Goal: Check status: Check status

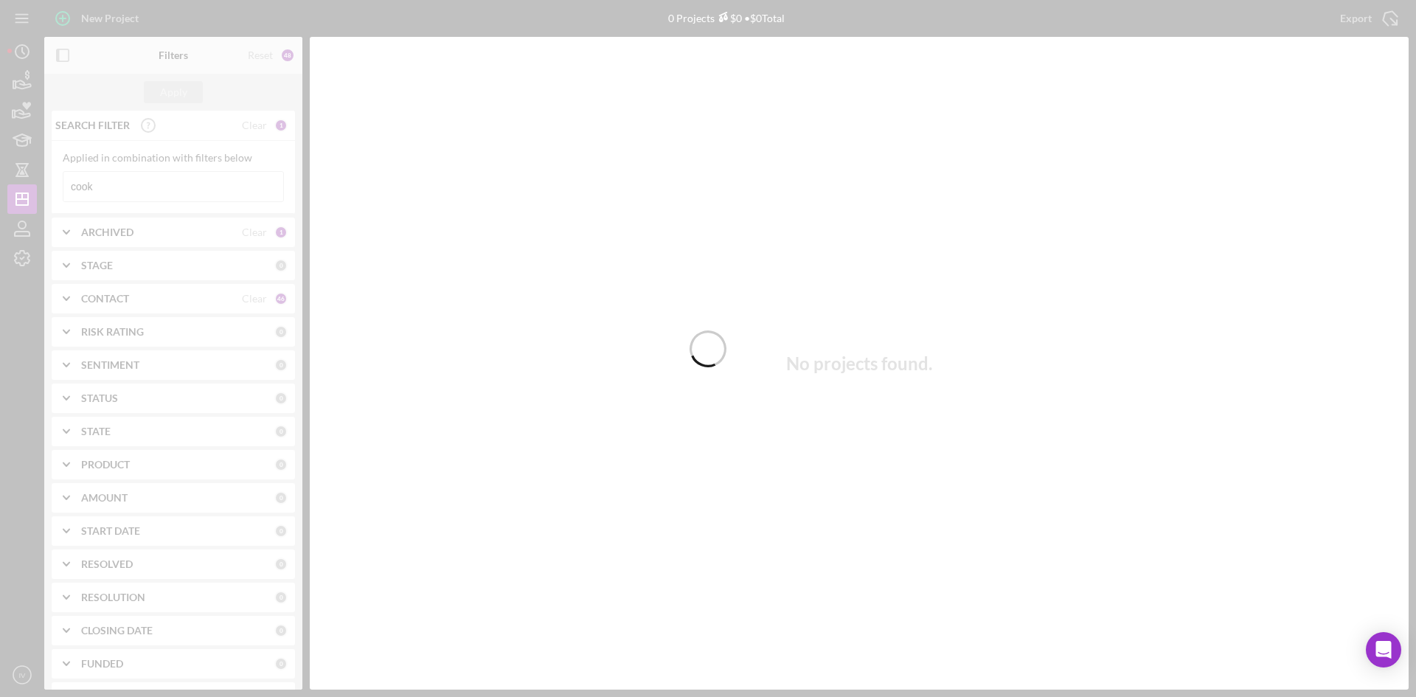
click at [145, 189] on div at bounding box center [708, 348] width 1416 height 697
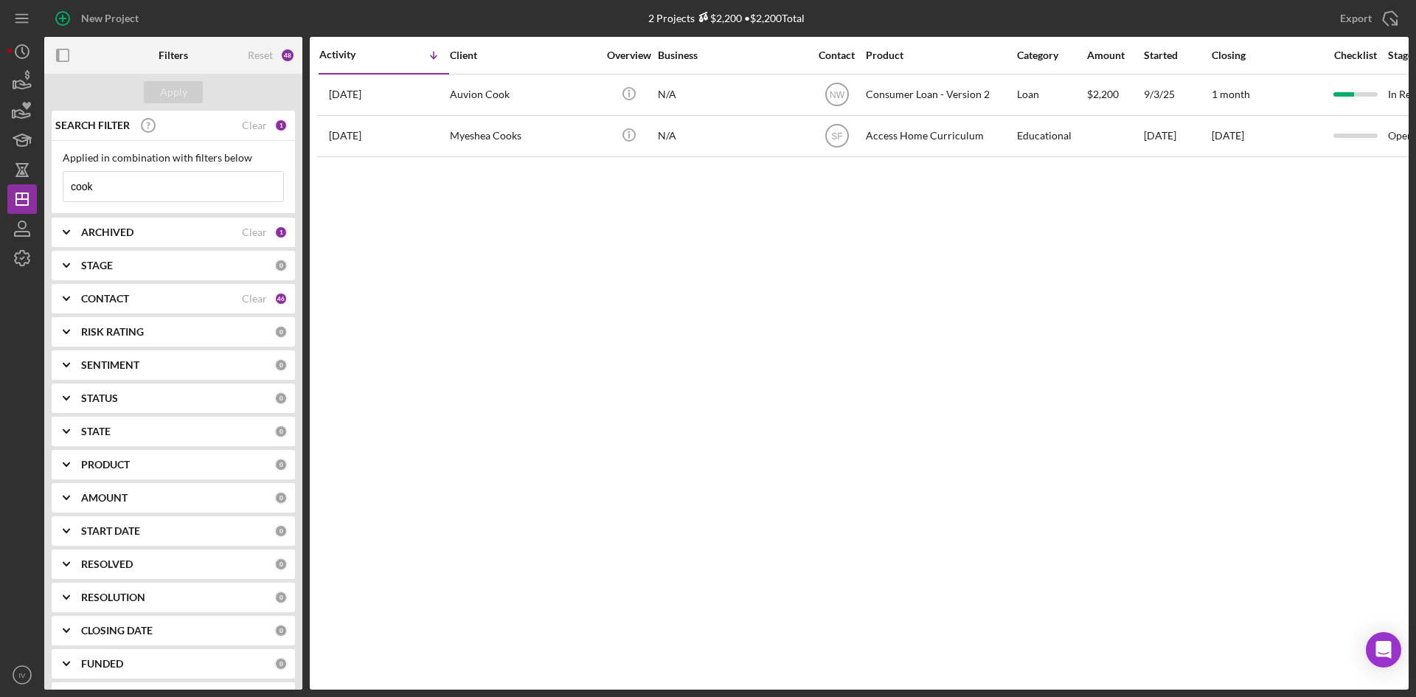
drag, startPoint x: 152, startPoint y: 191, endPoint x: 59, endPoint y: 212, distance: 95.4
click at [59, 212] on div "Applied in combination with filters below cook Icon/Menu Close" at bounding box center [173, 177] width 243 height 73
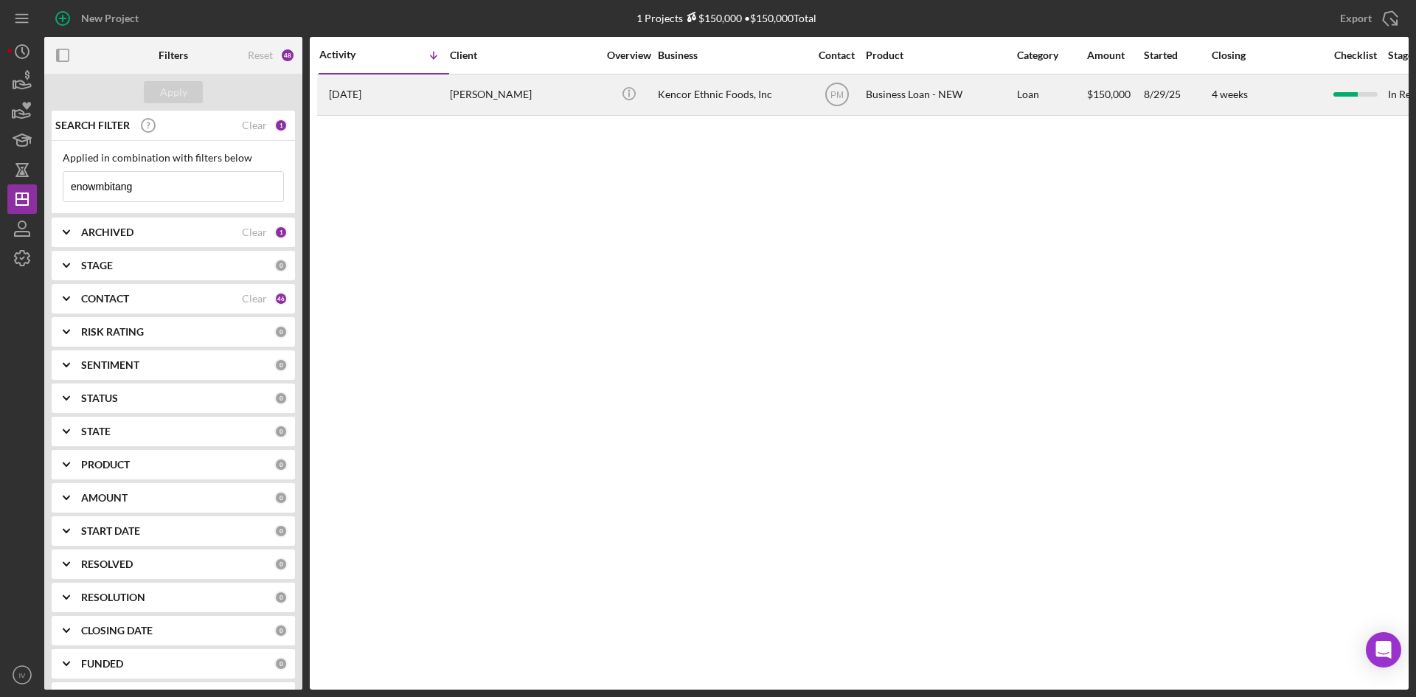
type input "enowmbitang"
click at [447, 92] on div "[DATE] [PERSON_NAME]" at bounding box center [383, 94] width 129 height 39
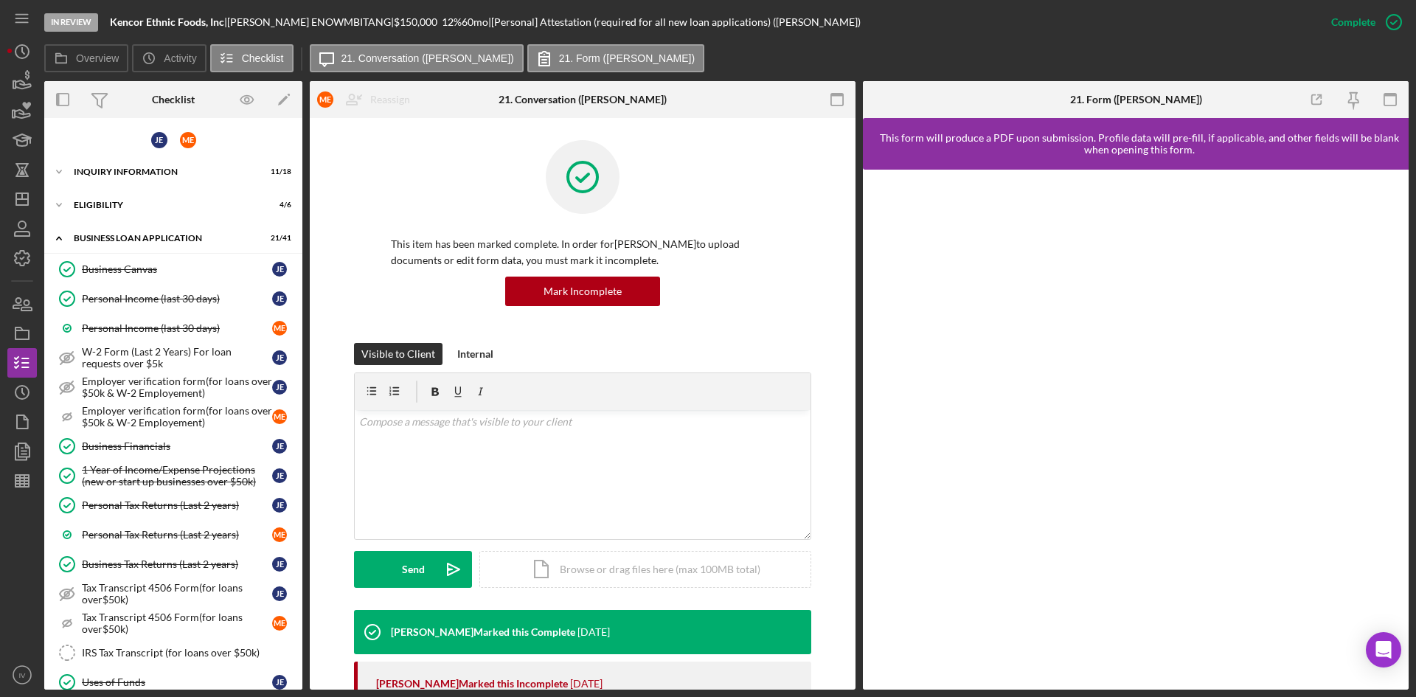
scroll to position [810, 0]
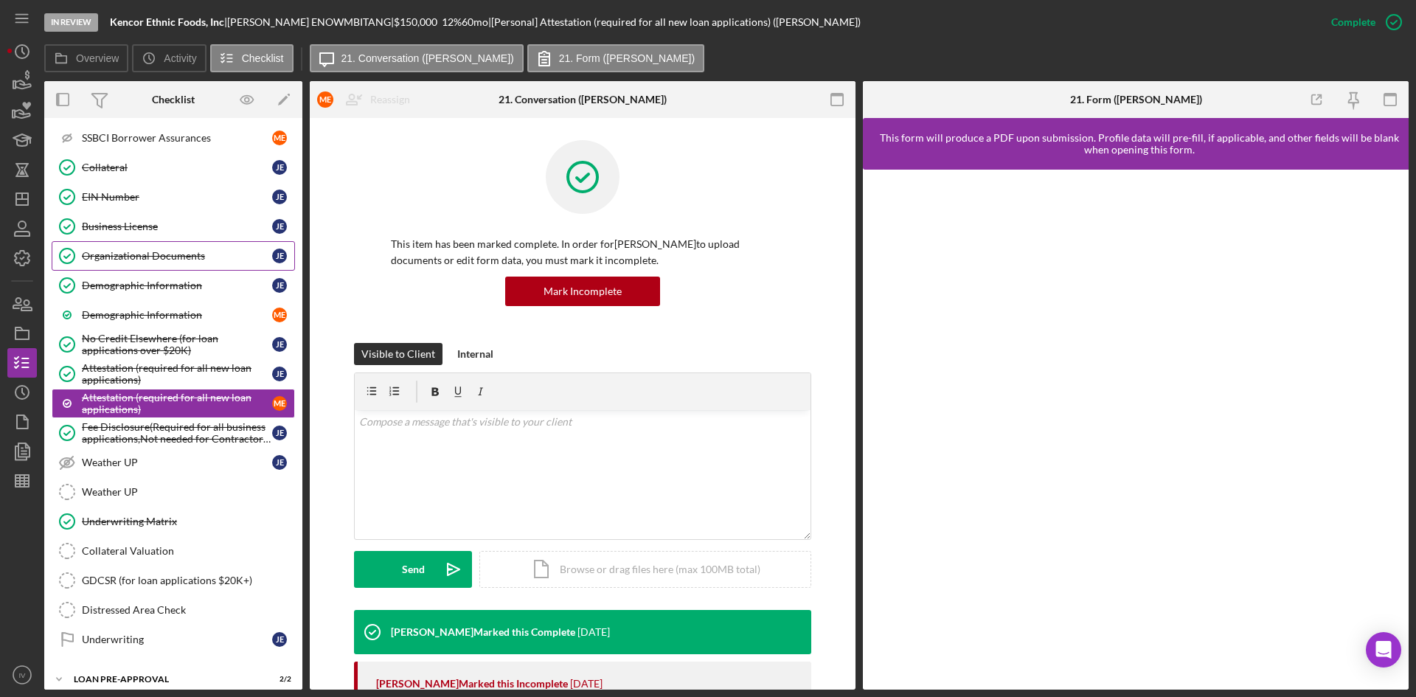
click at [145, 230] on div "Business License" at bounding box center [177, 227] width 190 height 12
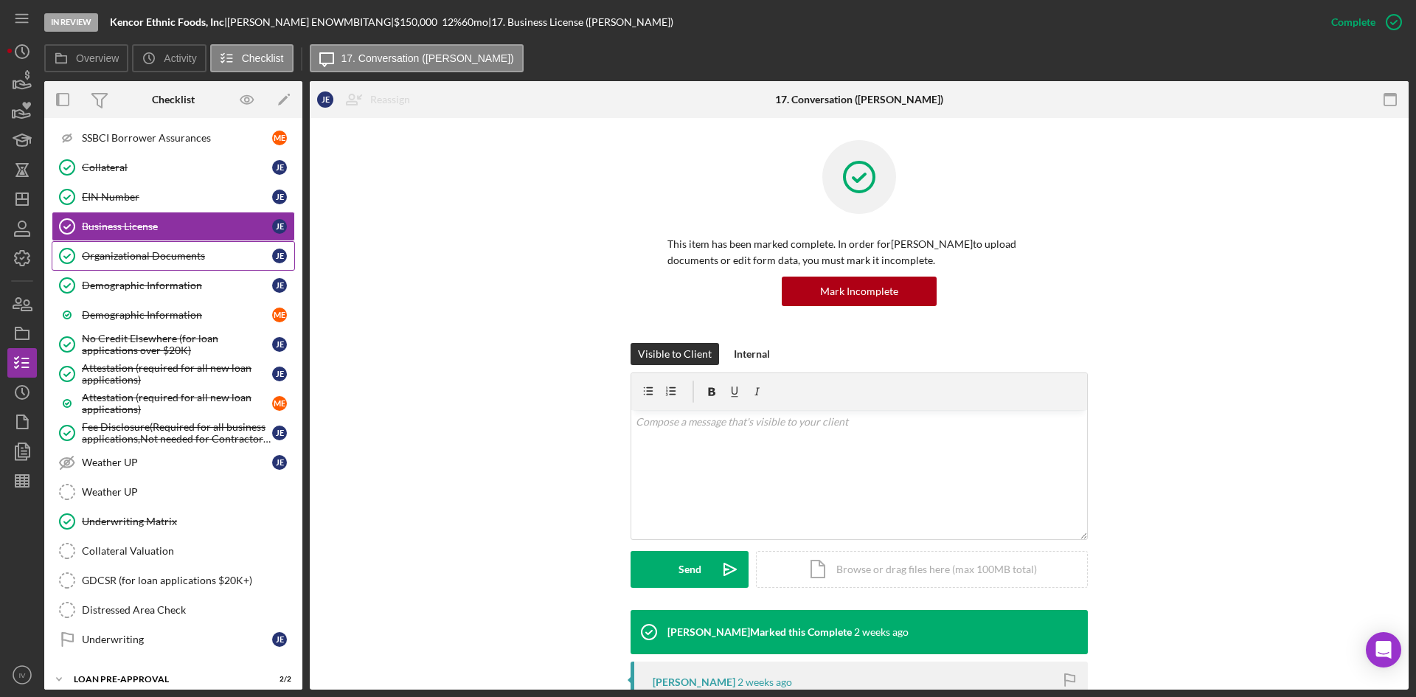
click at [212, 259] on div "Organizational Documents" at bounding box center [177, 256] width 190 height 12
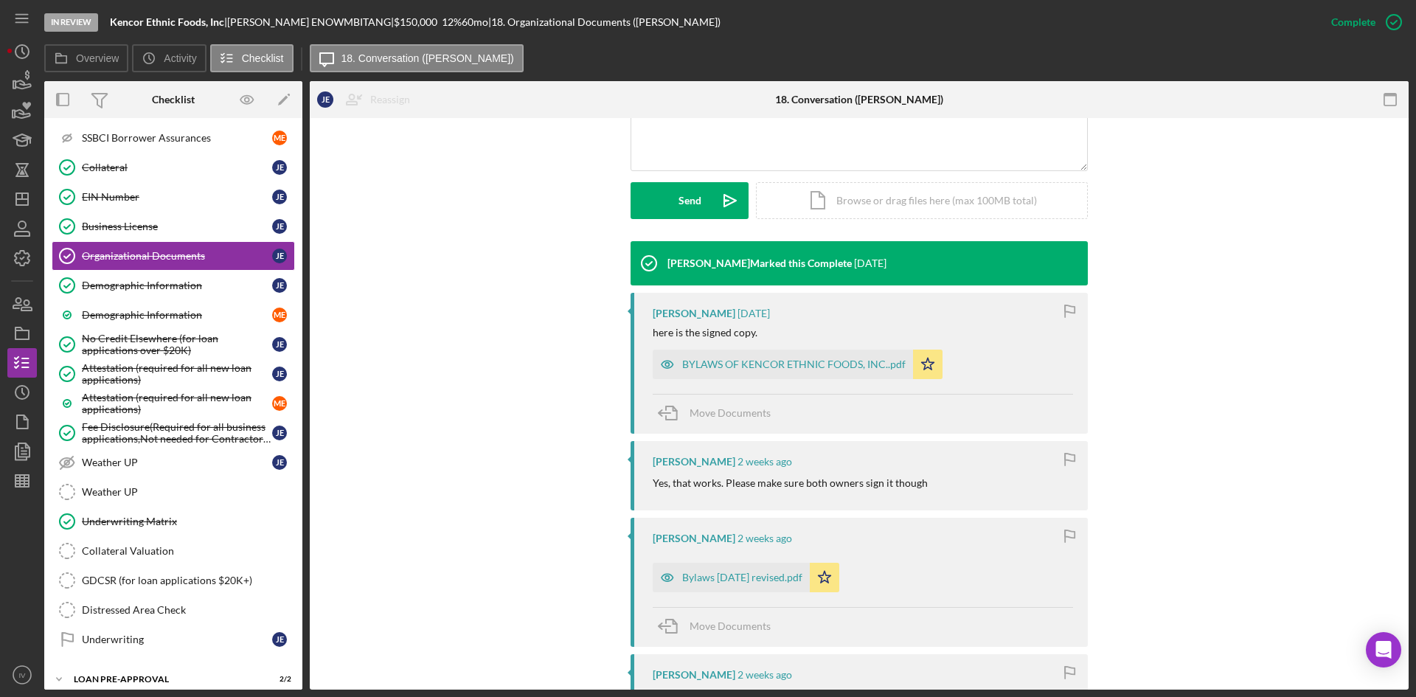
scroll to position [590, 0]
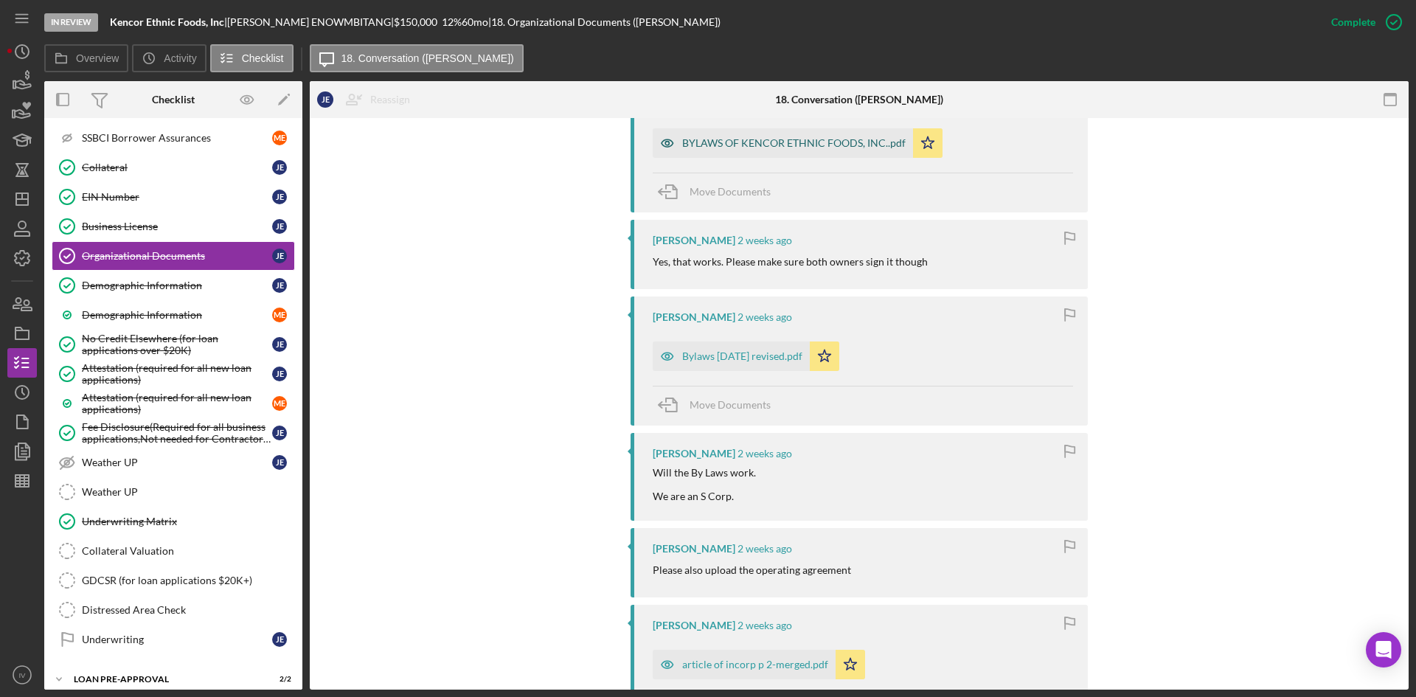
click at [792, 147] on div "BYLAWS OF KENCOR ETHNIC FOODS, INC..pdf" at bounding box center [794, 143] width 224 height 12
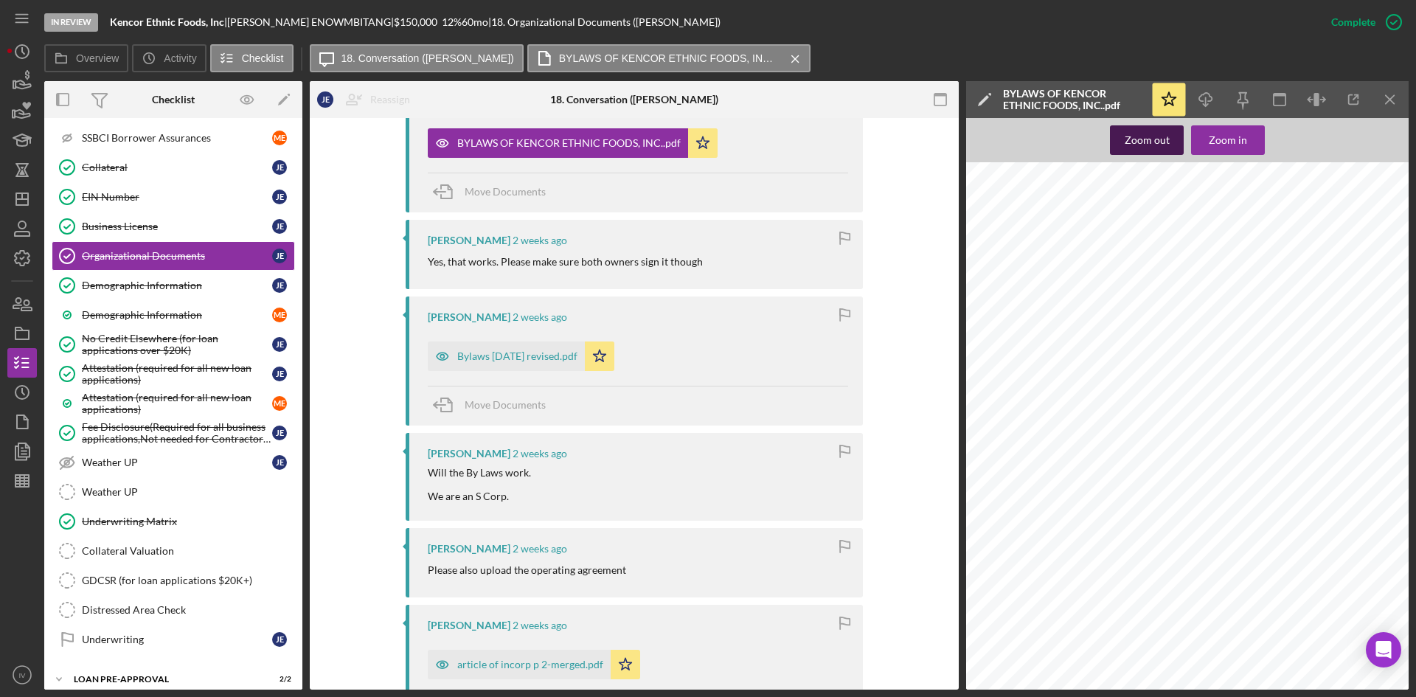
click at [1160, 144] on div "Zoom out" at bounding box center [1147, 140] width 45 height 30
click at [1211, 95] on icon "Icon/Download" at bounding box center [1206, 99] width 33 height 33
click at [632, 493] on div "Will the By Laws work. We are an S Corp." at bounding box center [638, 484] width 421 height 35
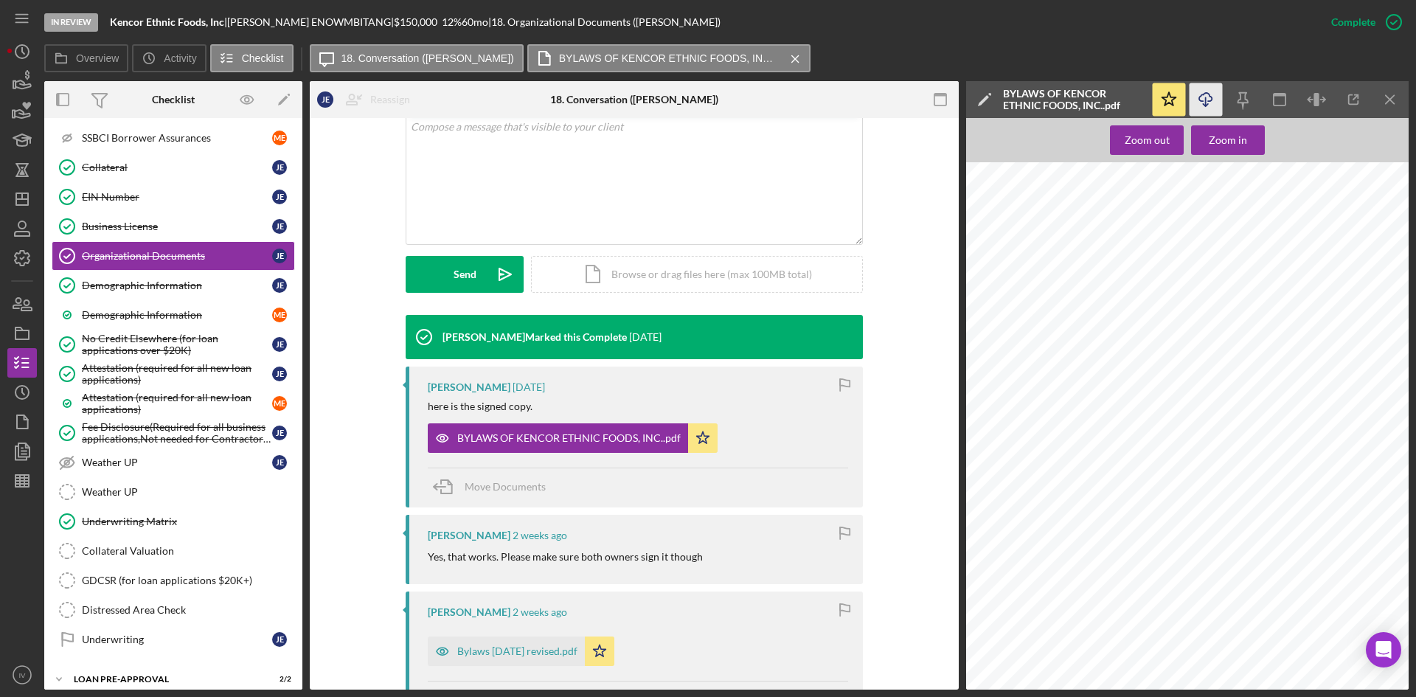
scroll to position [148, 0]
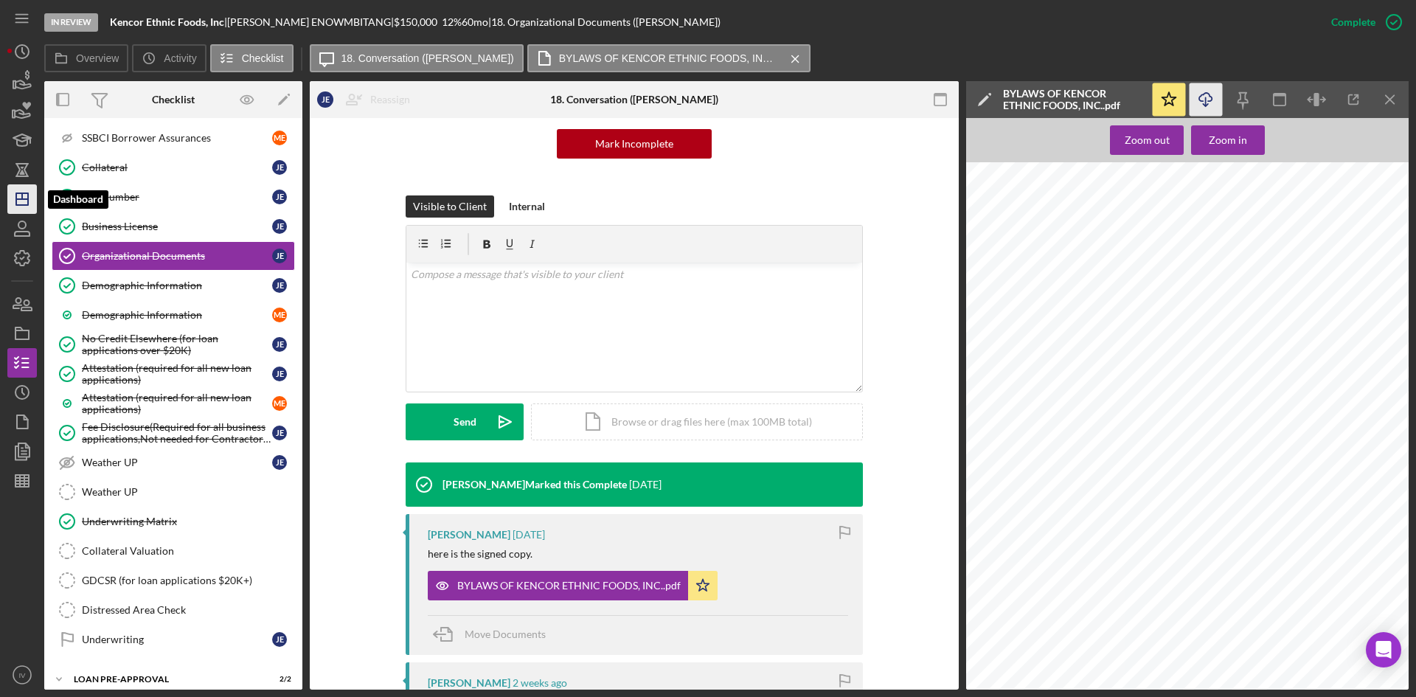
click at [24, 199] on line "button" at bounding box center [22, 199] width 12 height 0
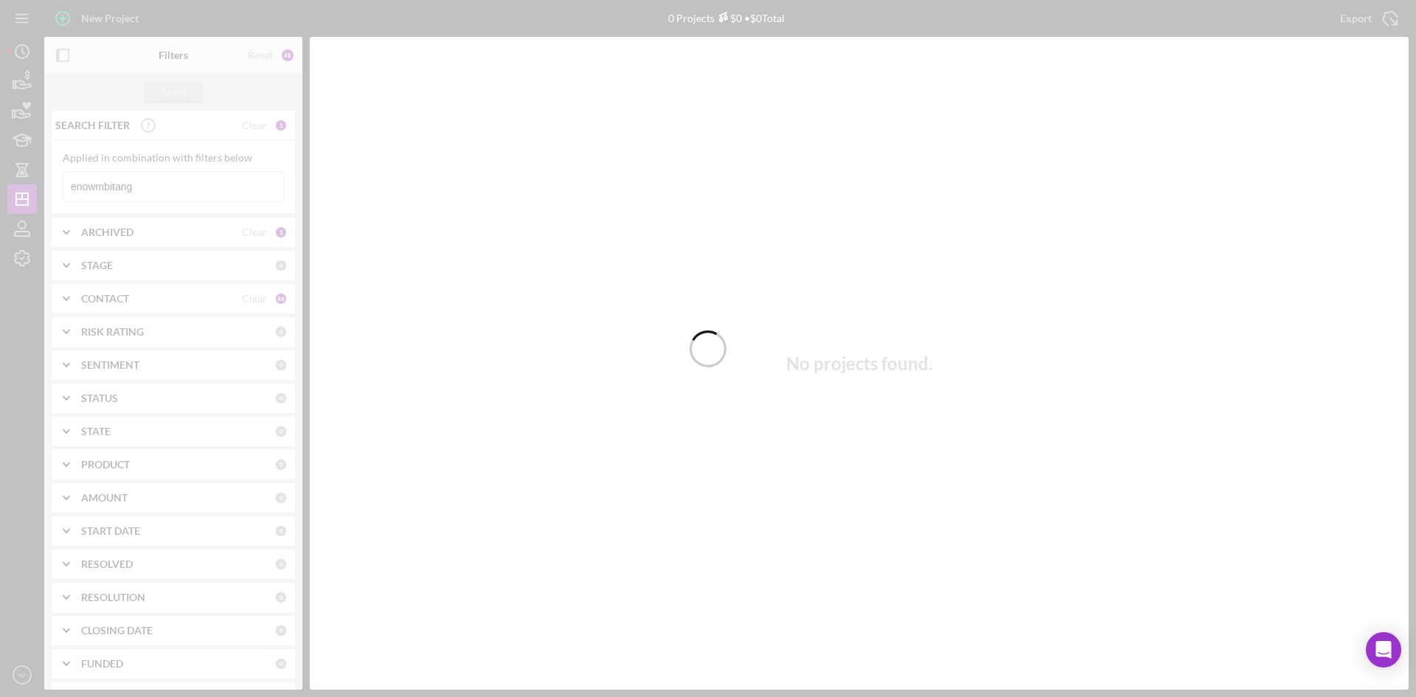
click at [181, 190] on div at bounding box center [708, 348] width 1416 height 697
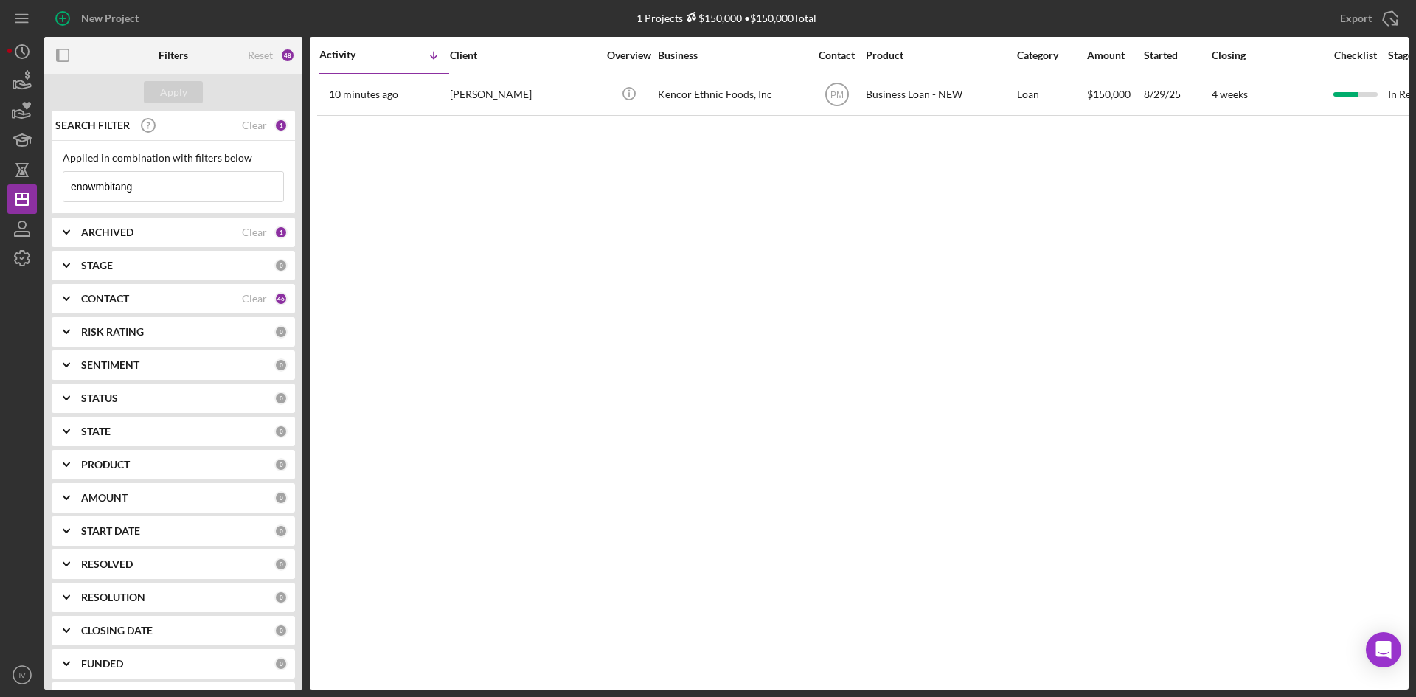
drag, startPoint x: 152, startPoint y: 193, endPoint x: 64, endPoint y: 192, distance: 87.8
click at [64, 192] on input "enowmbitang" at bounding box center [173, 187] width 220 height 30
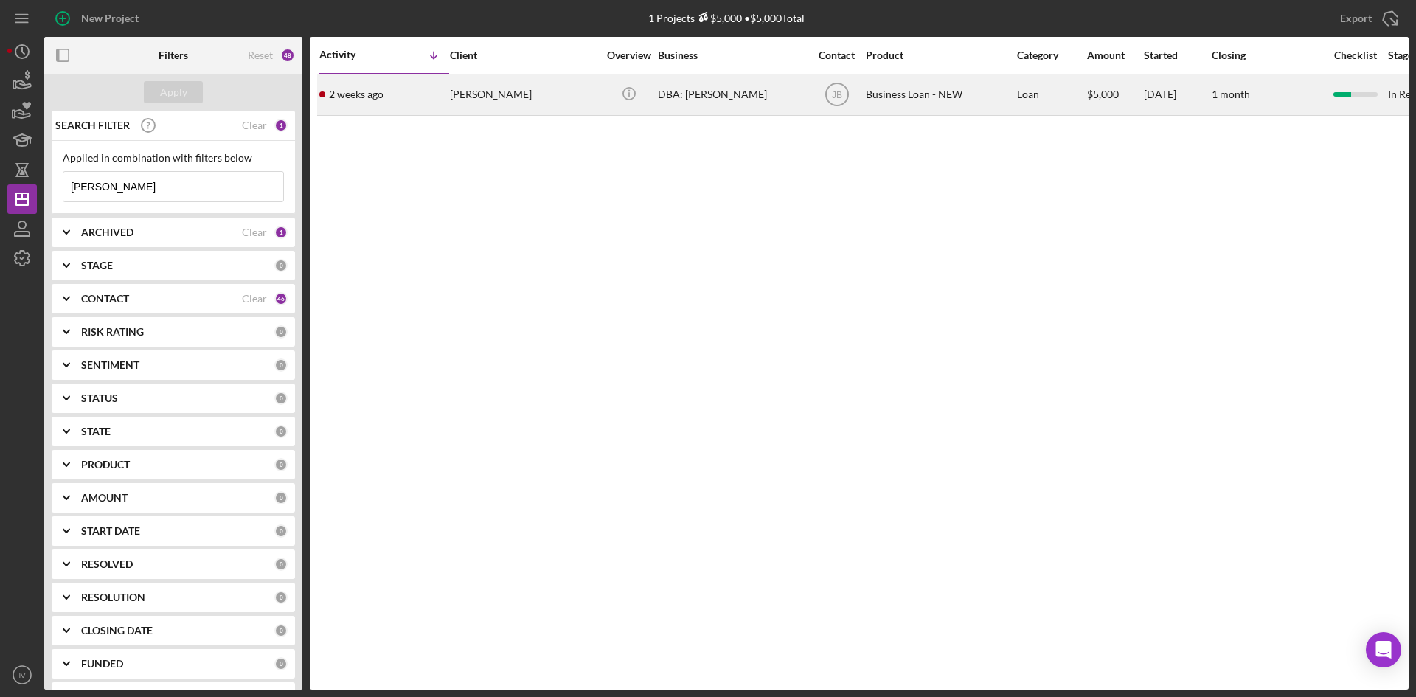
type input "[PERSON_NAME]"
click at [460, 86] on div "[PERSON_NAME]" at bounding box center [524, 94] width 148 height 39
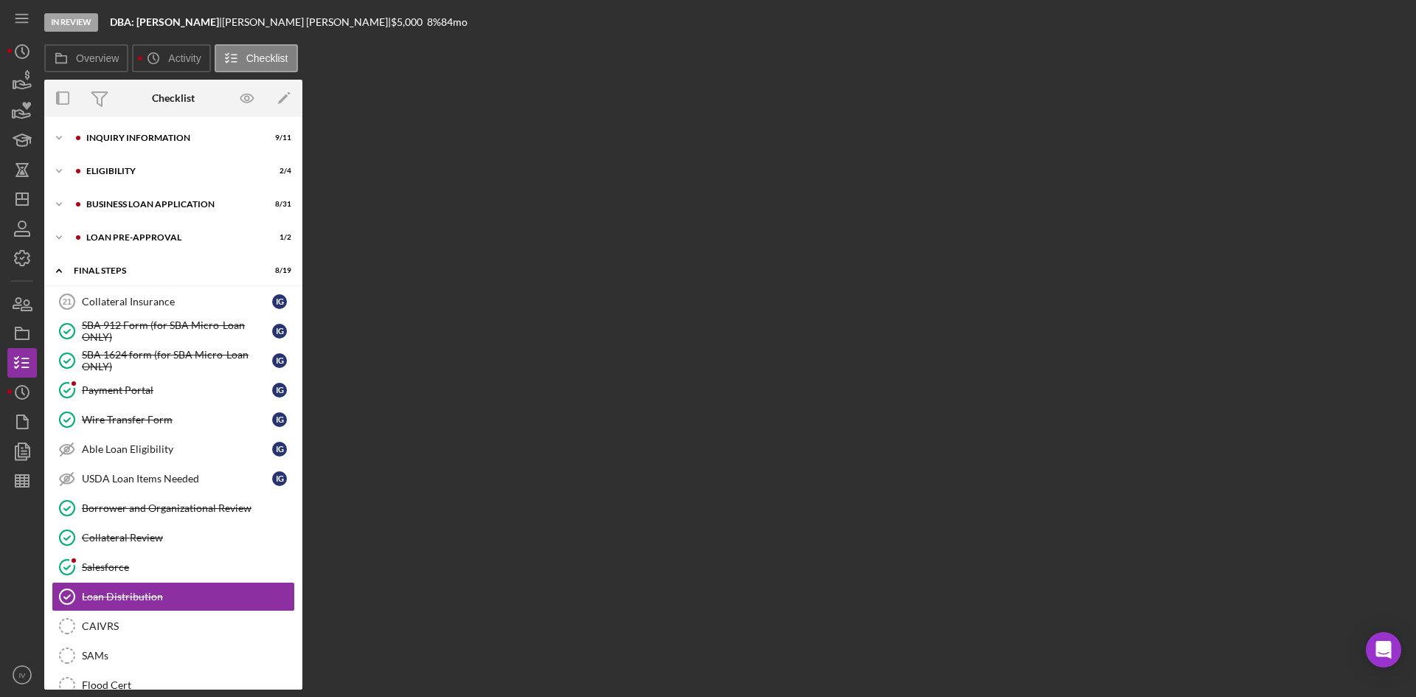
scroll to position [194, 0]
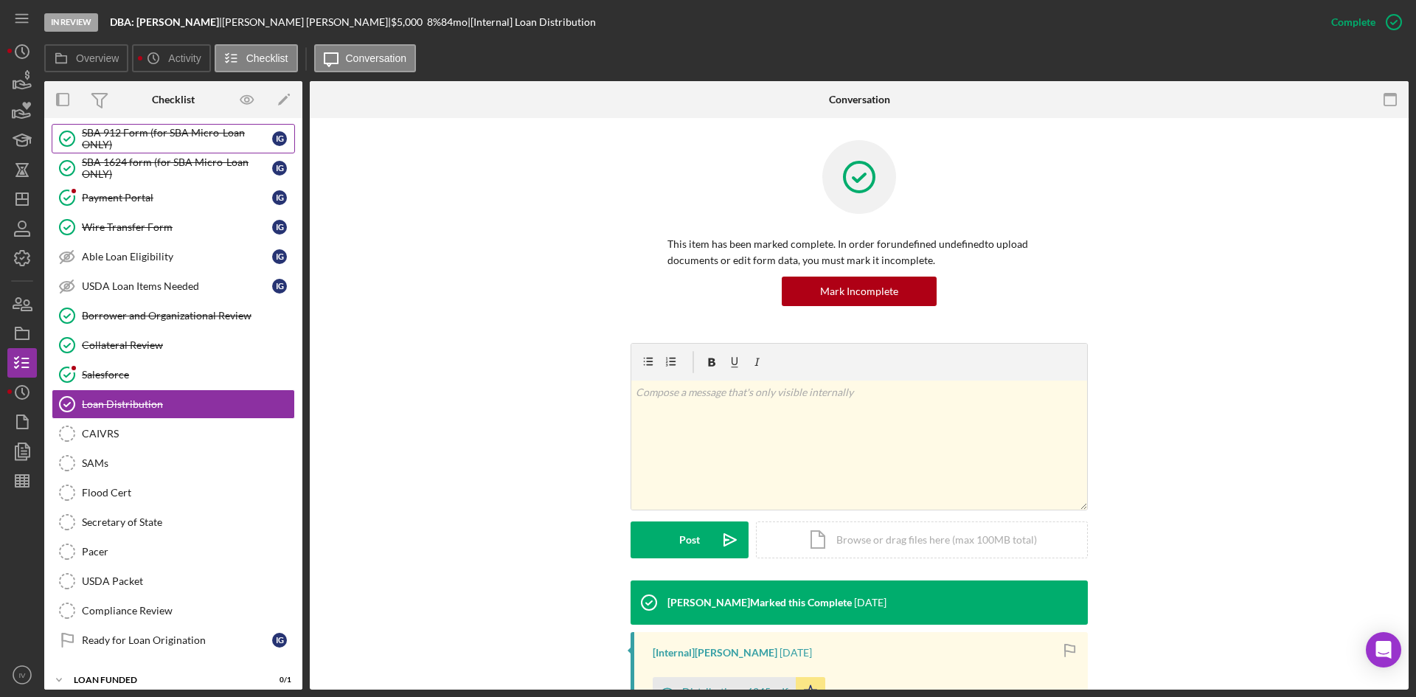
click at [100, 152] on link "SBA 912 Form (for SBA Micro-Loan ONLY) SBA 912 Form (for SBA Micro-Loan ONLY) I…" at bounding box center [173, 139] width 243 height 30
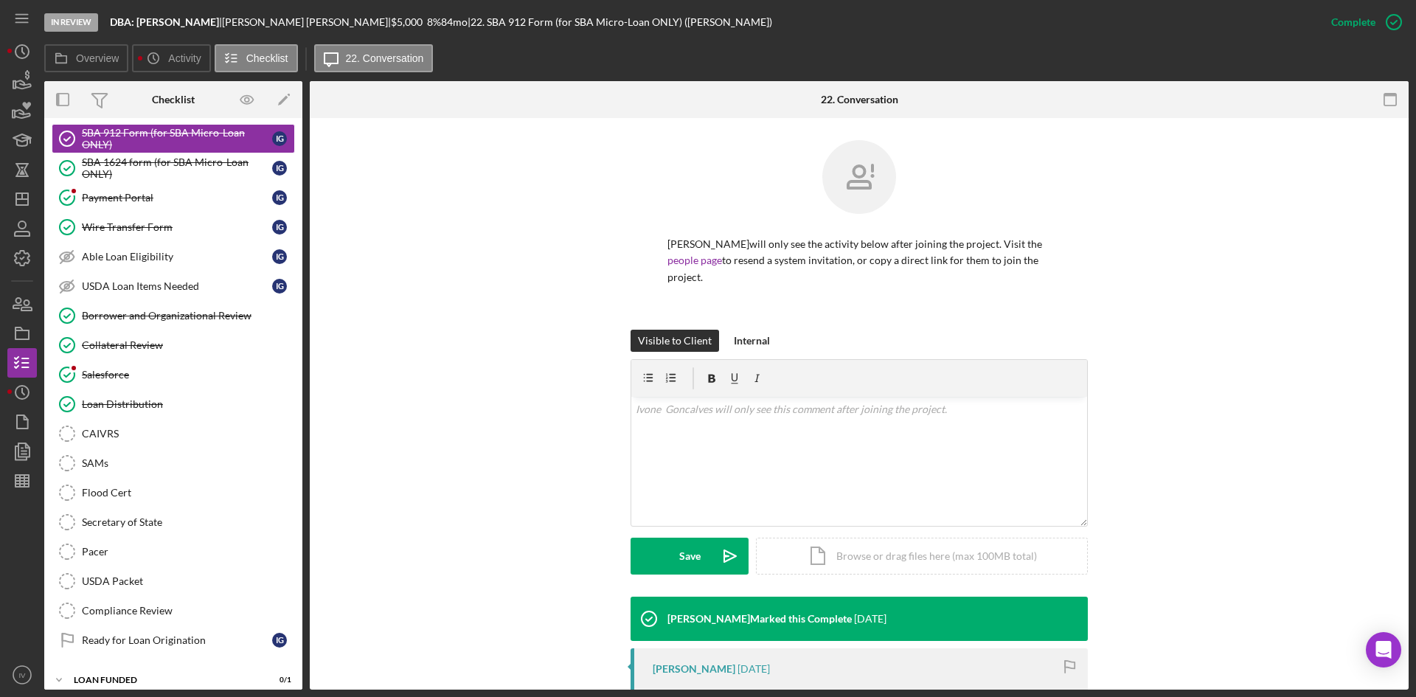
scroll to position [226, 0]
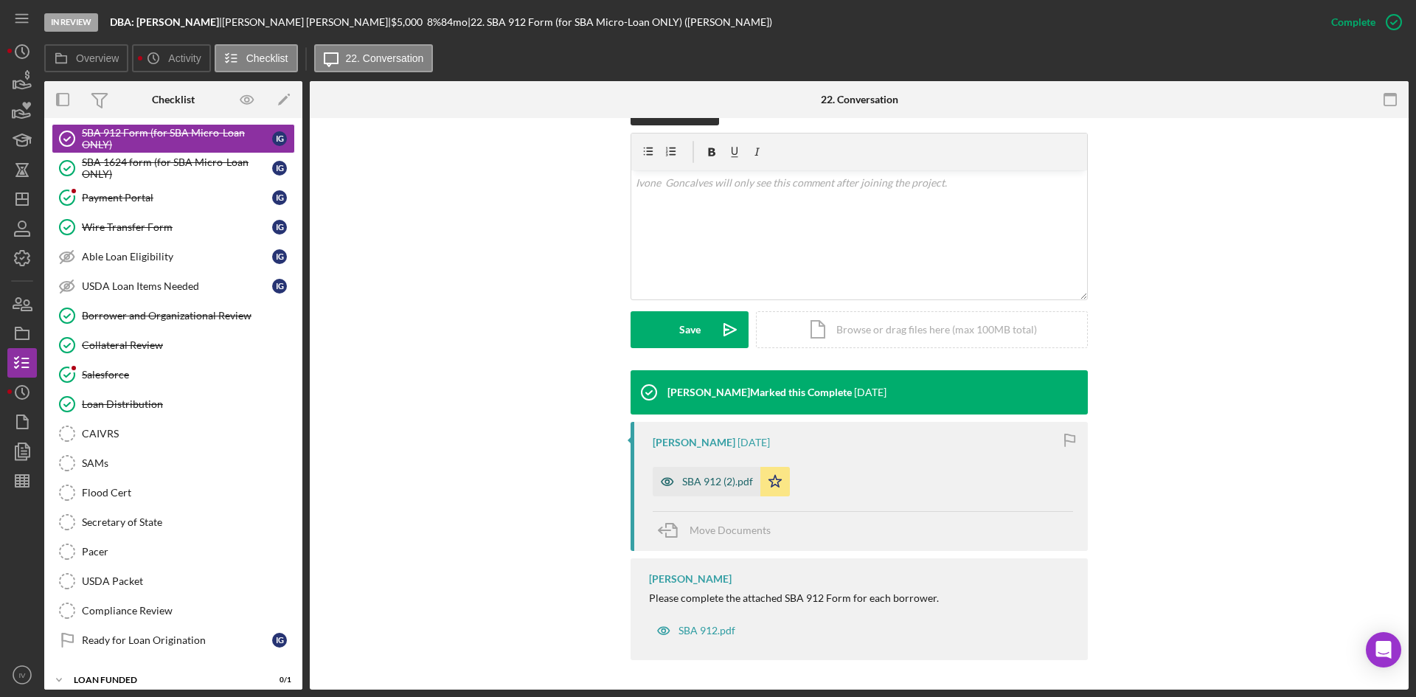
click at [728, 491] on div "SBA 912 (2).pdf" at bounding box center [707, 482] width 108 height 30
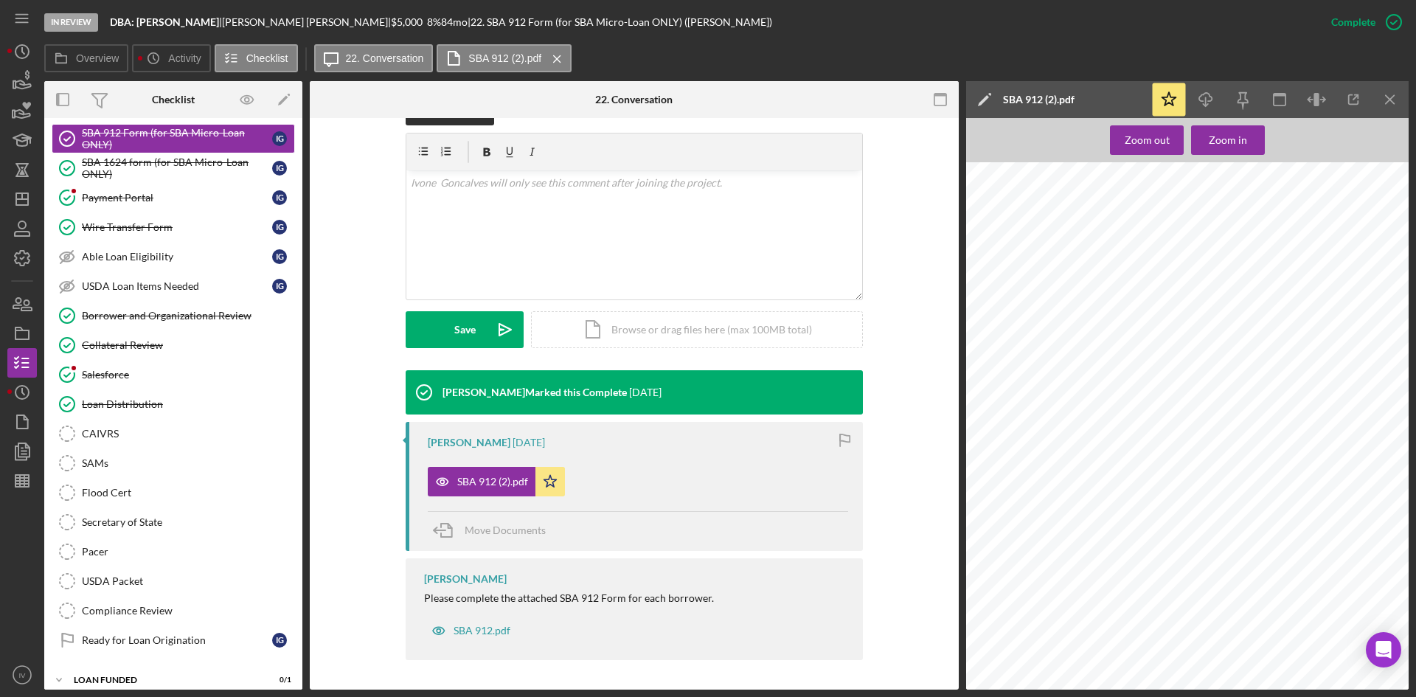
scroll to position [0, 0]
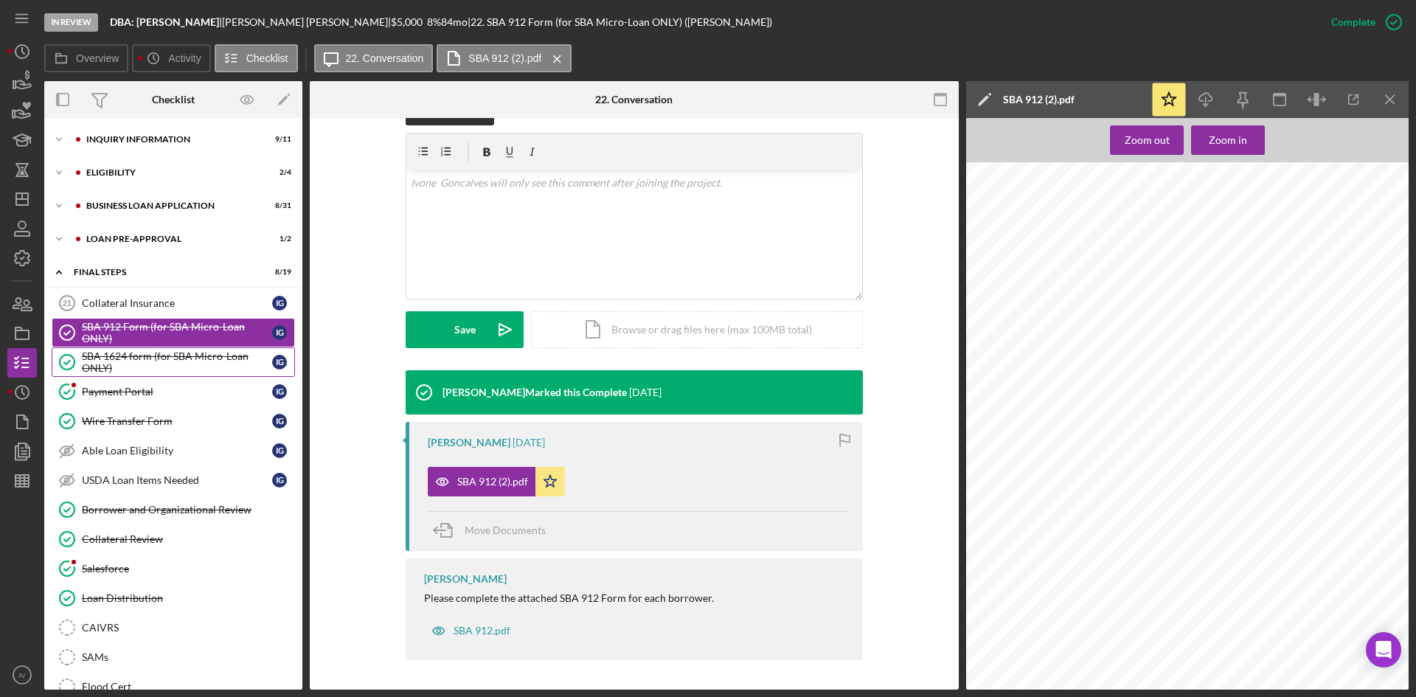
click at [113, 359] on div "SBA 1624 form (for SBA Micro-Loan ONLY)" at bounding box center [177, 362] width 190 height 24
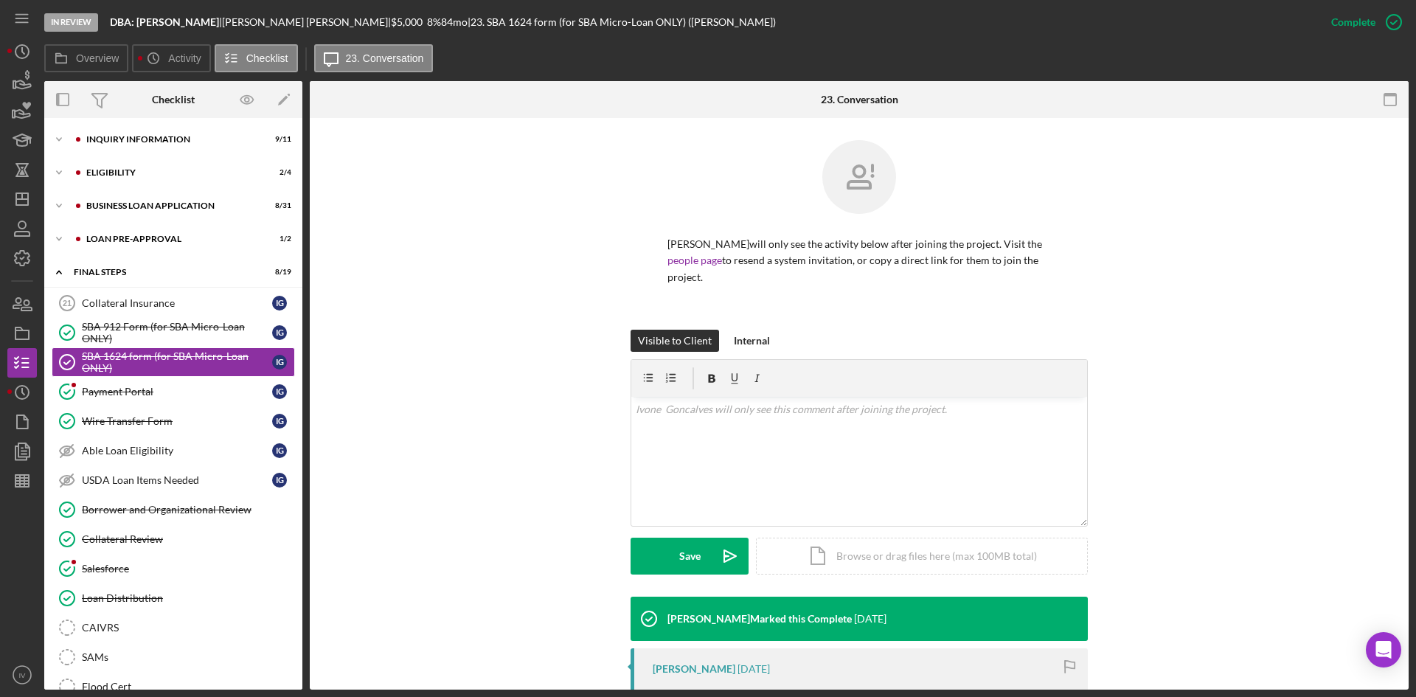
scroll to position [226, 0]
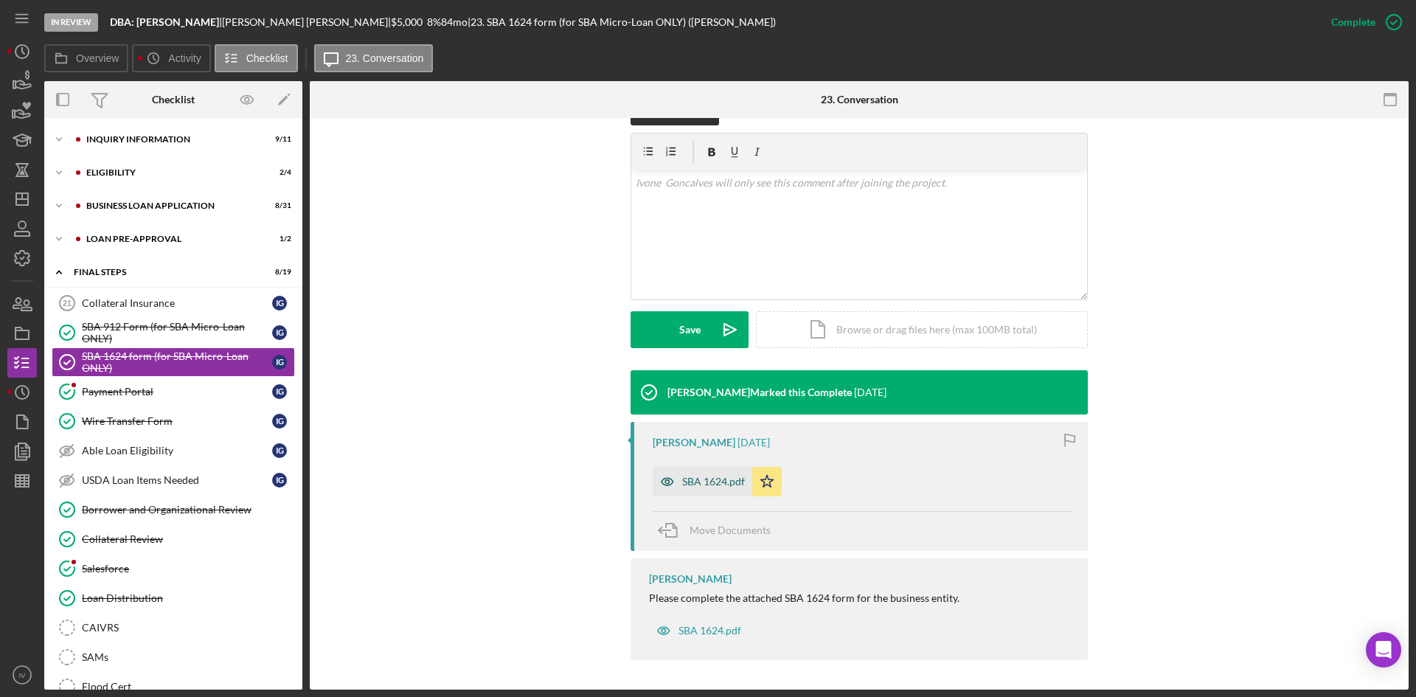
click at [708, 486] on div "SBA 1624.pdf" at bounding box center [713, 482] width 63 height 12
